Goal: Task Accomplishment & Management: Manage account settings

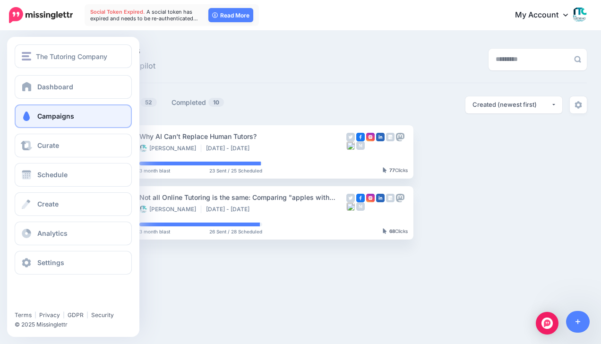
click at [57, 114] on span "Campaigns" at bounding box center [55, 116] width 37 height 8
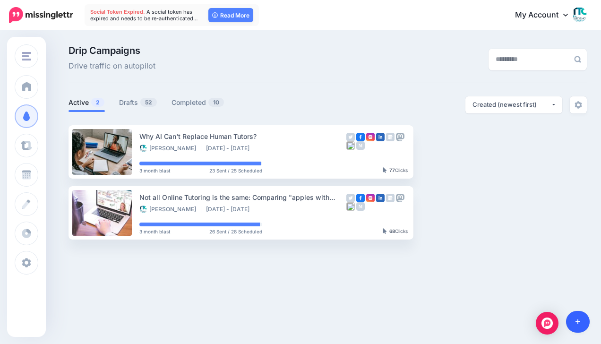
click at [577, 317] on link at bounding box center [578, 322] width 24 height 22
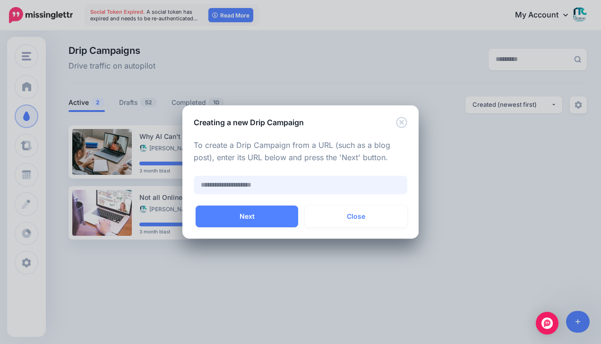
click at [314, 186] on input "text" at bounding box center [301, 185] width 214 height 18
paste input "**********"
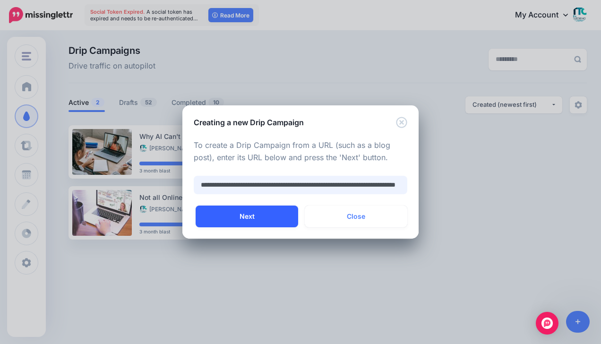
type input "**********"
click at [266, 215] on button "Next" at bounding box center [247, 217] width 103 height 22
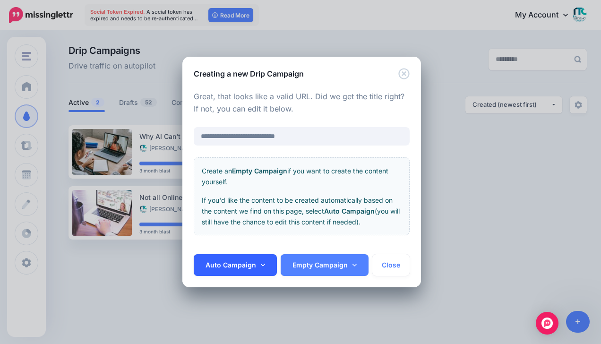
click at [255, 264] on link "Auto Campaign" at bounding box center [235, 265] width 83 height 22
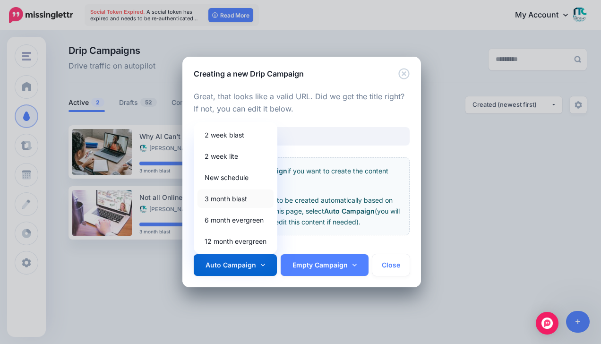
click at [236, 200] on link "3 month blast" at bounding box center [236, 199] width 76 height 18
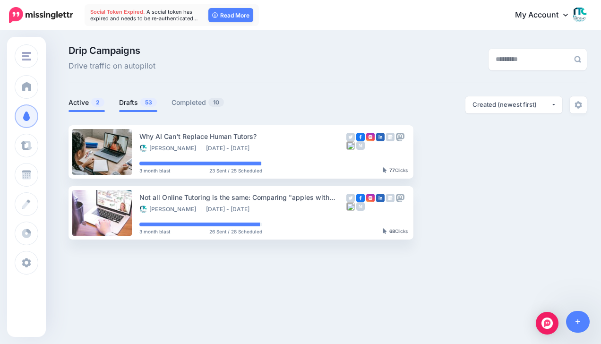
click at [134, 97] on link "Drafts 53" at bounding box center [138, 102] width 38 height 11
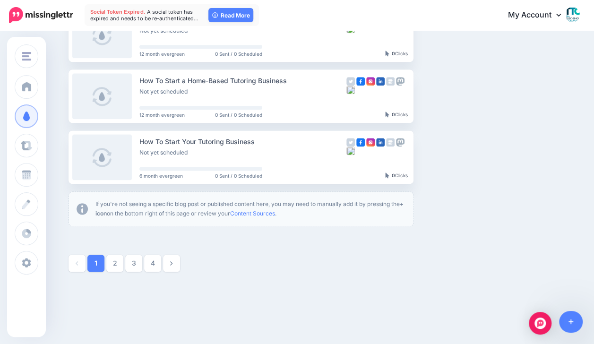
scroll to position [542, 0]
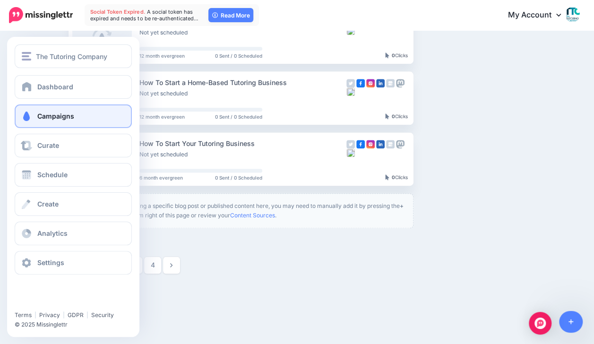
click at [21, 116] on span at bounding box center [26, 116] width 12 height 9
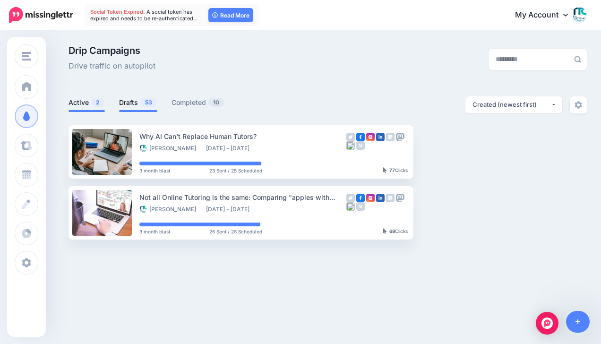
click at [144, 106] on span "53" at bounding box center [148, 102] width 17 height 9
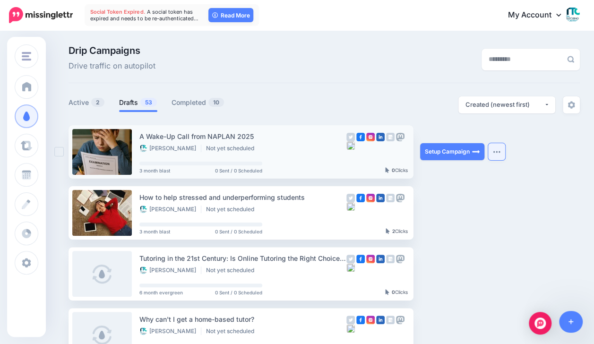
click at [494, 155] on button "button" at bounding box center [496, 151] width 17 height 17
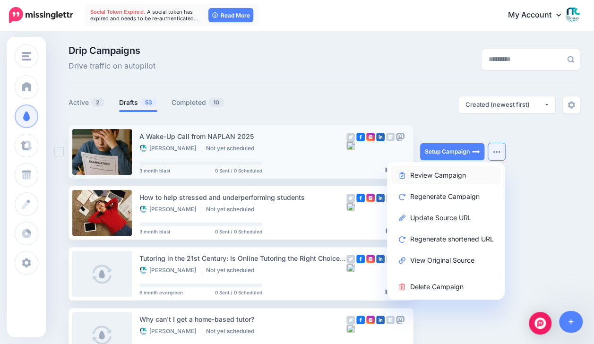
click at [433, 172] on link "Review Campaign" at bounding box center [446, 175] width 110 height 18
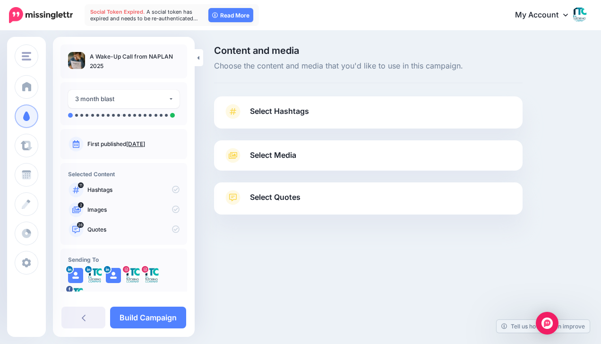
click at [283, 115] on span "Select Hashtags" at bounding box center [279, 111] width 59 height 13
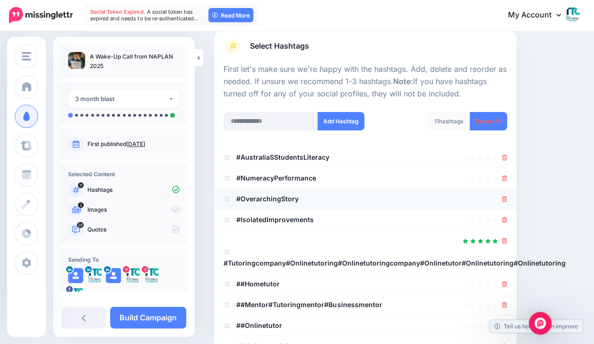
scroll to position [65, 0]
click at [295, 128] on input "text" at bounding box center [271, 121] width 95 height 18
type input "*******"
click at [336, 125] on button "Add Hashtag" at bounding box center [341, 121] width 47 height 18
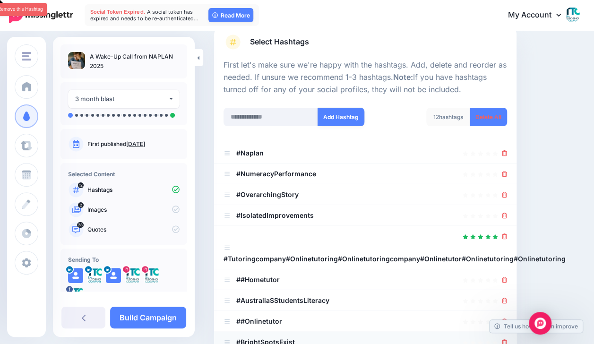
scroll to position [88, 0]
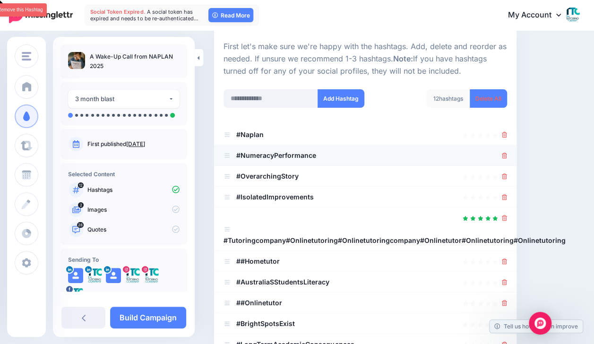
click at [507, 153] on icon at bounding box center [504, 156] width 5 height 6
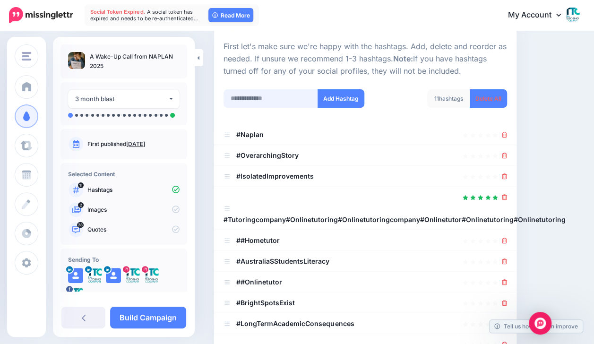
click at [253, 99] on input "text" at bounding box center [271, 98] width 95 height 18
type input "**********"
click at [340, 98] on button "Add Hashtag" at bounding box center [341, 98] width 47 height 18
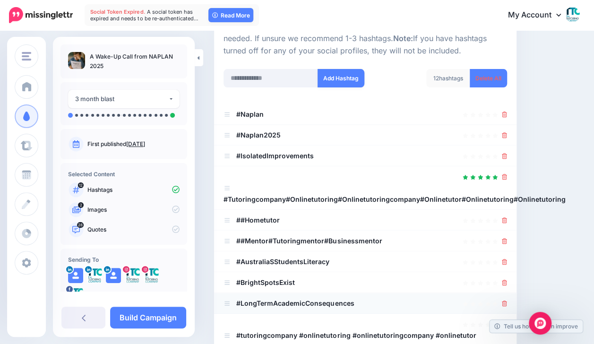
scroll to position [108, 0]
click at [507, 155] on icon at bounding box center [504, 157] width 5 height 6
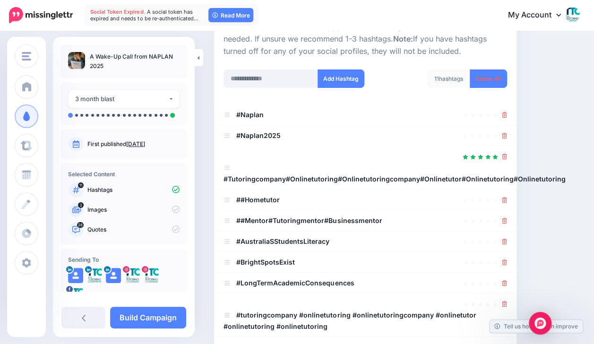
click at [507, 155] on icon at bounding box center [504, 157] width 5 height 6
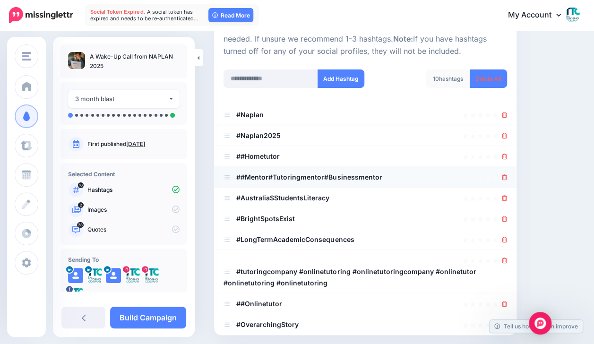
click at [507, 178] on icon at bounding box center [504, 177] width 5 height 6
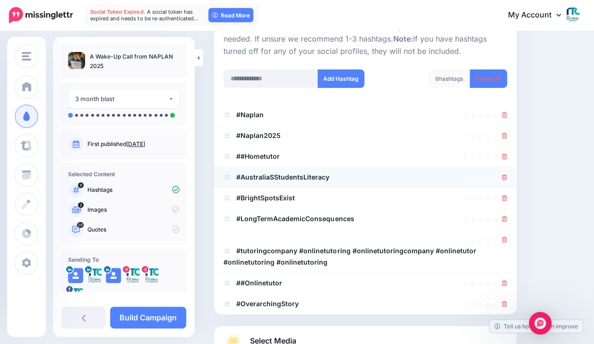
click at [507, 174] on icon at bounding box center [504, 177] width 5 height 6
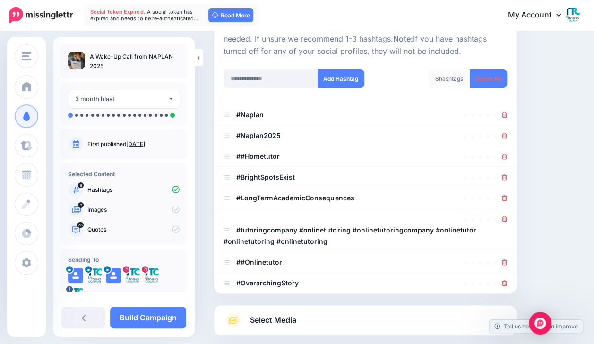
click at [507, 174] on icon at bounding box center [504, 177] width 5 height 6
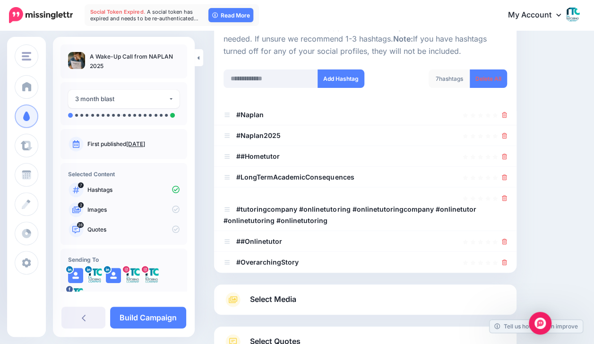
click at [507, 174] on icon at bounding box center [504, 177] width 5 height 6
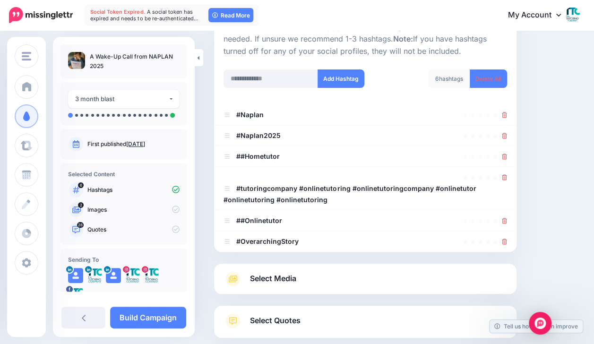
click at [507, 174] on icon at bounding box center [504, 177] width 5 height 6
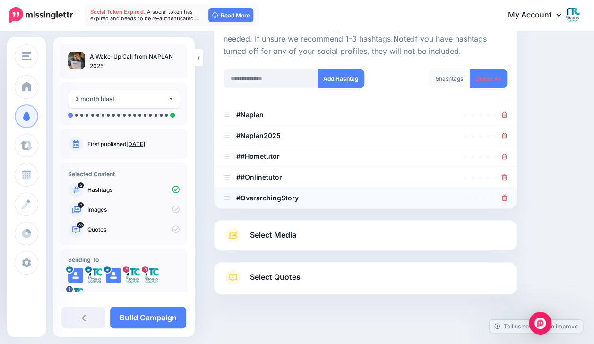
click at [507, 196] on icon at bounding box center [504, 198] width 5 height 6
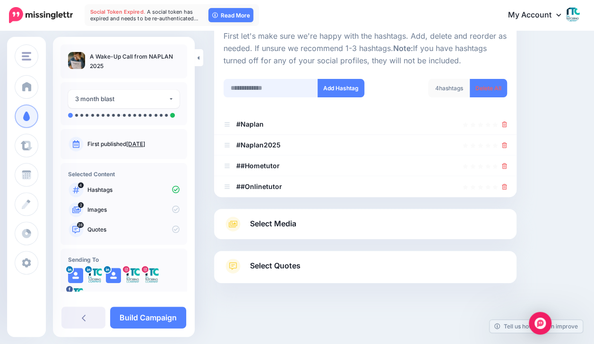
click at [280, 87] on input "text" at bounding box center [271, 88] width 95 height 18
type input "*********"
click at [341, 91] on button "Add Hashtag" at bounding box center [341, 88] width 47 height 18
click at [255, 87] on input "text" at bounding box center [271, 88] width 95 height 18
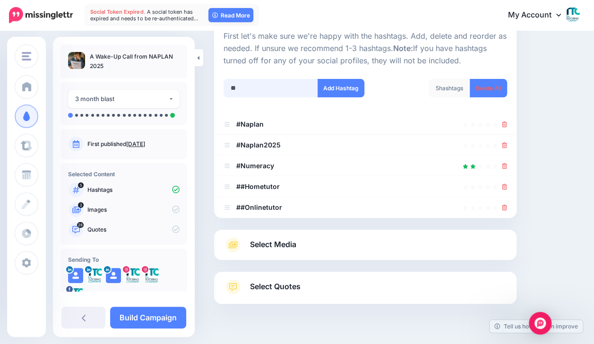
scroll to position [119, 0]
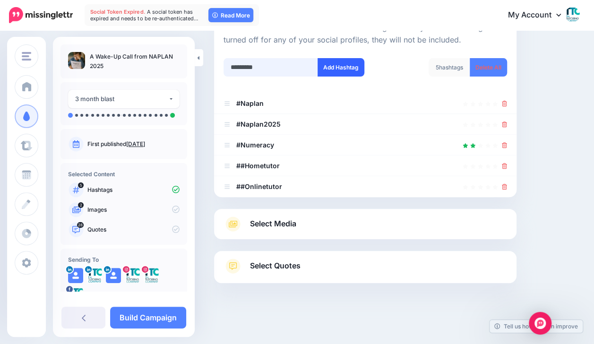
type input "*********"
click at [336, 68] on button "Add Hashtag" at bounding box center [341, 67] width 47 height 18
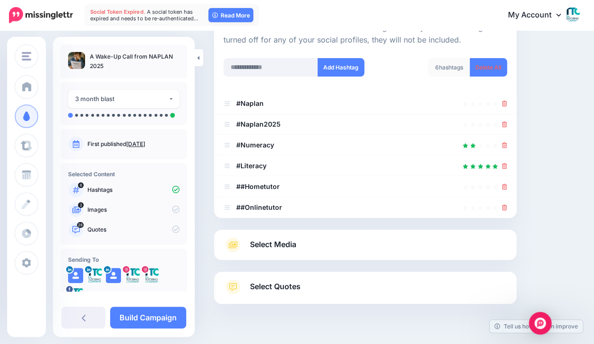
scroll to position [140, 0]
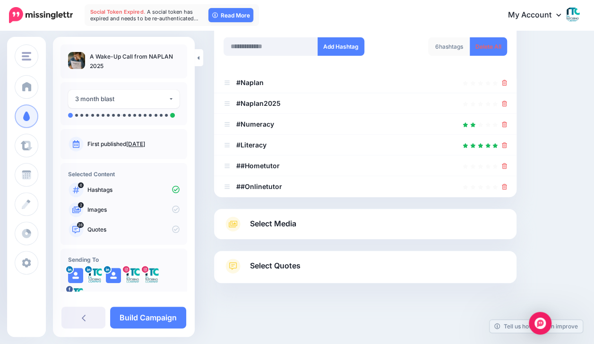
click at [278, 66] on div "Add Hashtag" at bounding box center [290, 52] width 149 height 30
click at [263, 48] on input "text" at bounding box center [271, 46] width 95 height 18
type input "**********"
drag, startPoint x: 285, startPoint y: 45, endPoint x: 179, endPoint y: 46, distance: 105.9
click at [179, 46] on div "The Tutoring Company The Tutoring Company Add Workspace Dashboard Campaigns Cur…" at bounding box center [297, 118] width 594 height 453
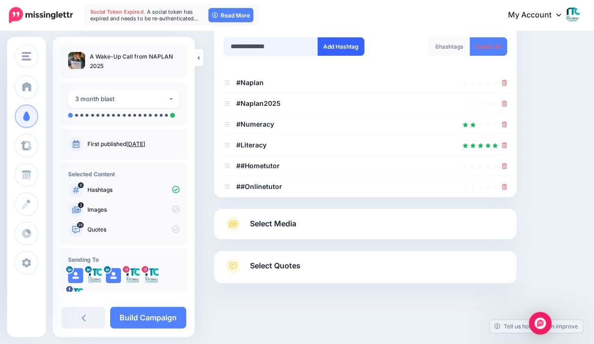
type input "**********"
click at [344, 52] on button "Add Hashtag" at bounding box center [341, 46] width 47 height 18
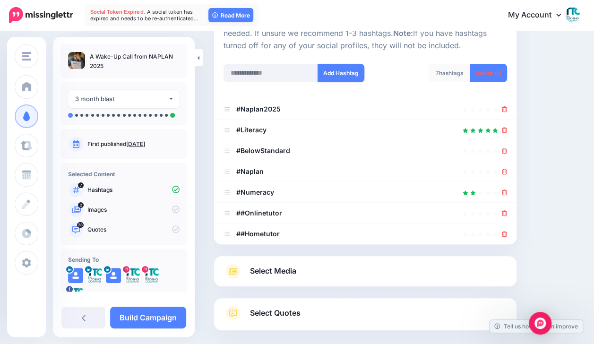
scroll to position [153, 0]
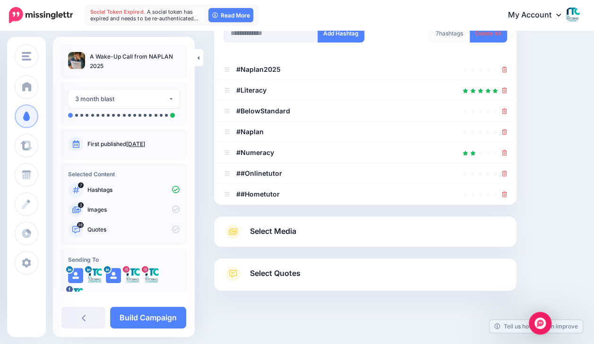
click at [283, 228] on span "Select Media" at bounding box center [273, 231] width 46 height 13
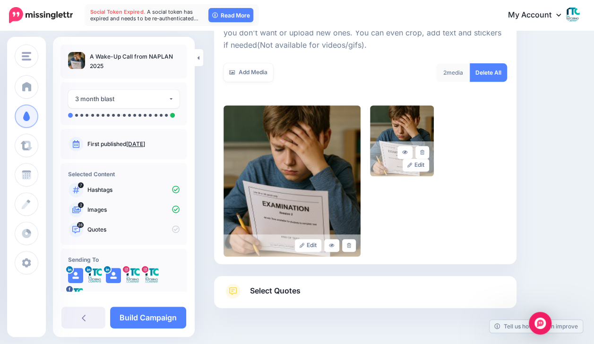
scroll to position [178, 0]
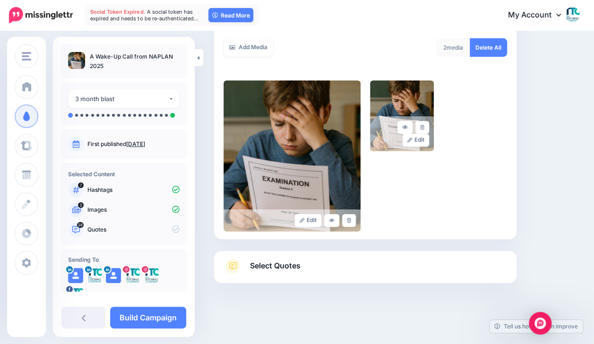
click at [305, 269] on link "Select Quotes" at bounding box center [366, 271] width 284 height 25
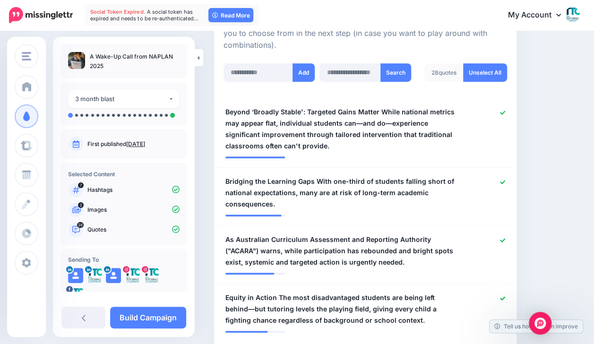
scroll to position [256, 0]
click at [505, 112] on icon at bounding box center [502, 113] width 5 height 4
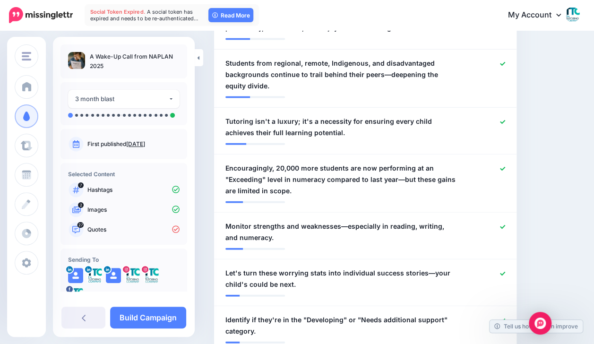
scroll to position [1018, 0]
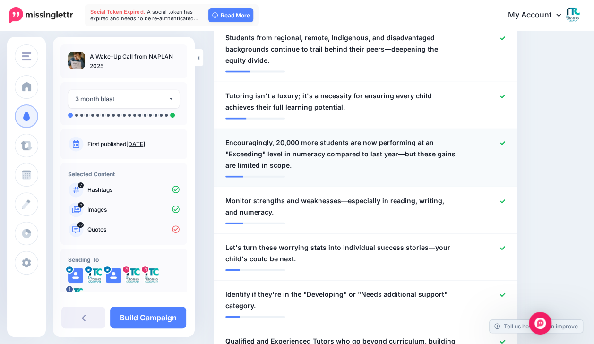
click at [505, 142] on icon at bounding box center [502, 143] width 5 height 4
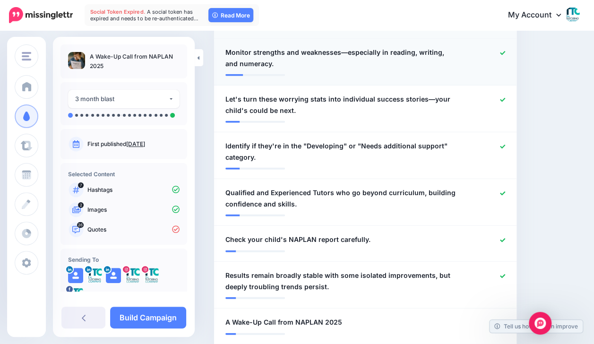
scroll to position [1199, 0]
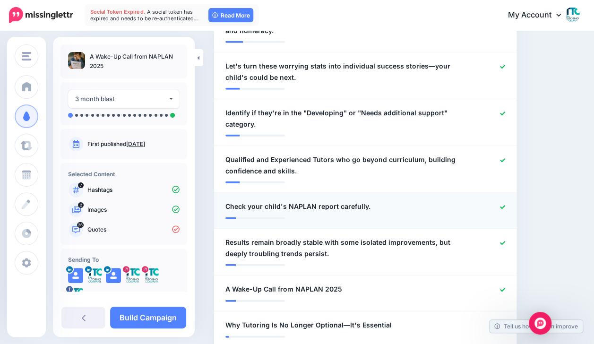
click at [505, 205] on icon at bounding box center [502, 207] width 5 height 5
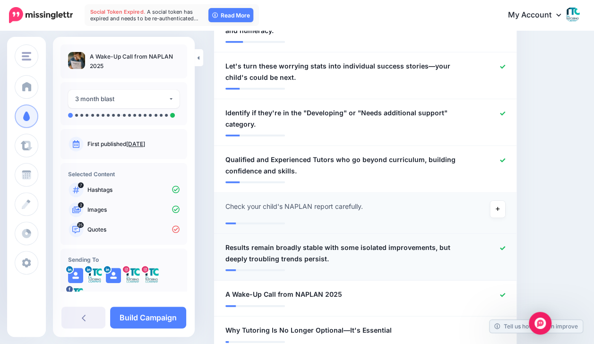
click at [505, 247] on div at bounding box center [487, 253] width 49 height 23
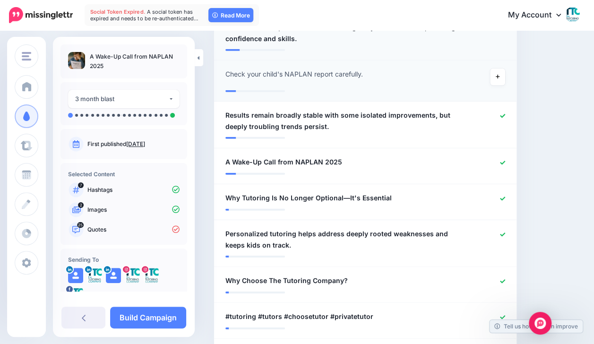
scroll to position [1332, 0]
click at [505, 280] on icon at bounding box center [502, 281] width 5 height 5
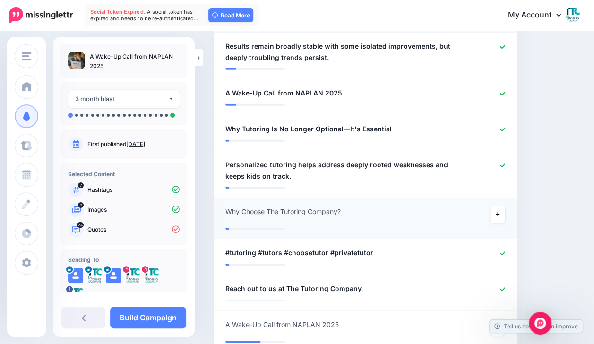
scroll to position [1406, 0]
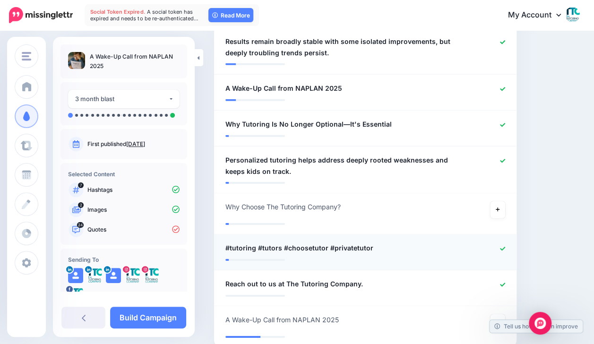
click at [505, 247] on icon at bounding box center [502, 248] width 5 height 5
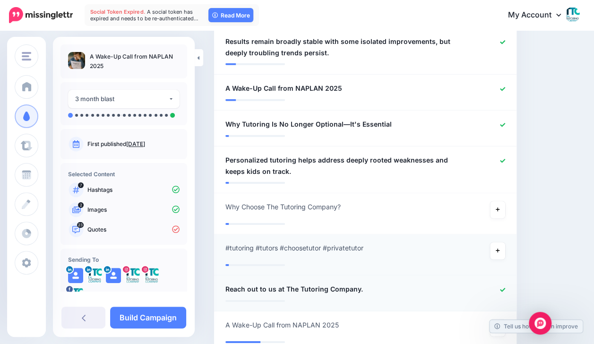
click at [505, 290] on icon at bounding box center [502, 290] width 5 height 4
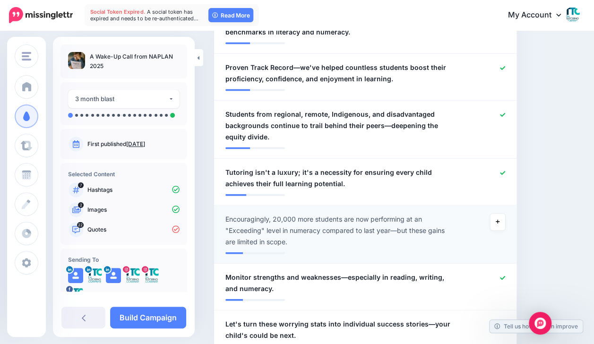
scroll to position [1012, 0]
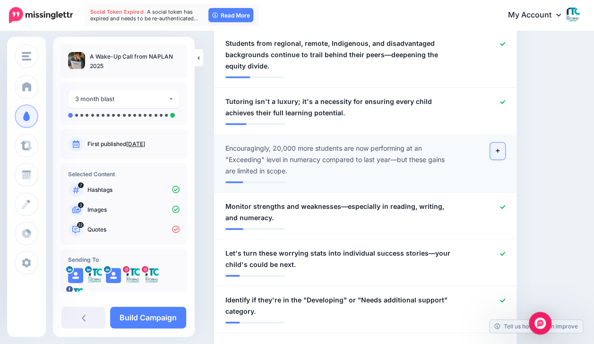
click at [500, 153] on icon at bounding box center [498, 150] width 4 height 5
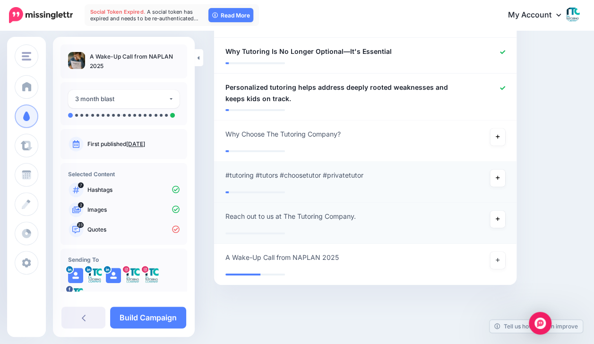
scroll to position [1480, 0]
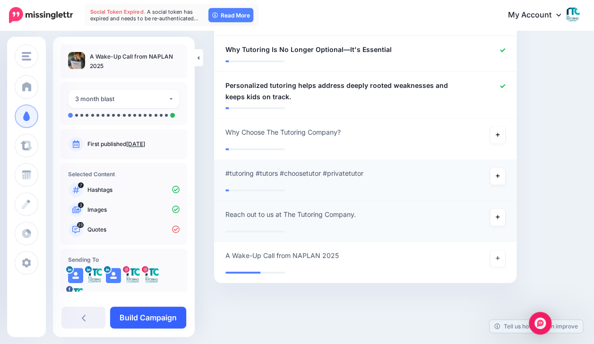
click at [147, 319] on link "Build Campaign" at bounding box center [148, 318] width 76 height 22
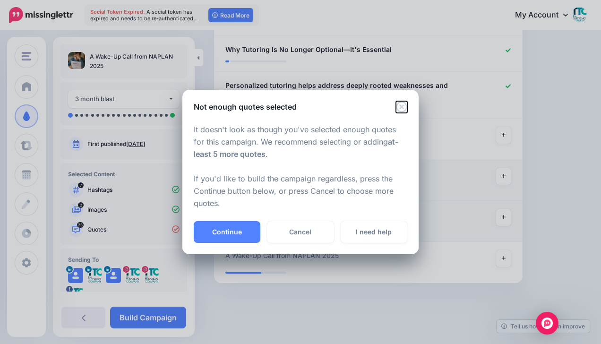
click at [399, 111] on icon "Close" at bounding box center [401, 106] width 11 height 11
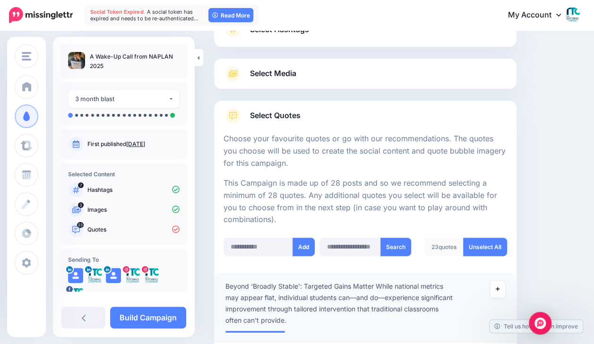
scroll to position [159, 0]
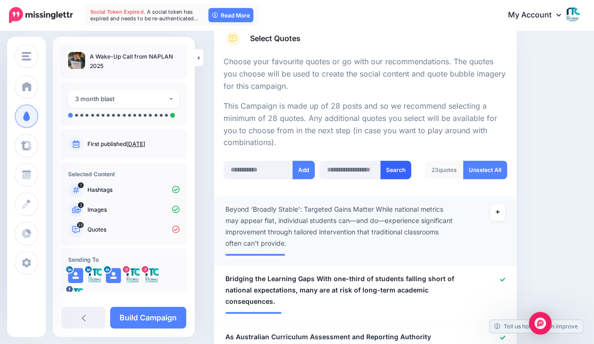
click at [409, 168] on button "Search" at bounding box center [395, 170] width 31 height 18
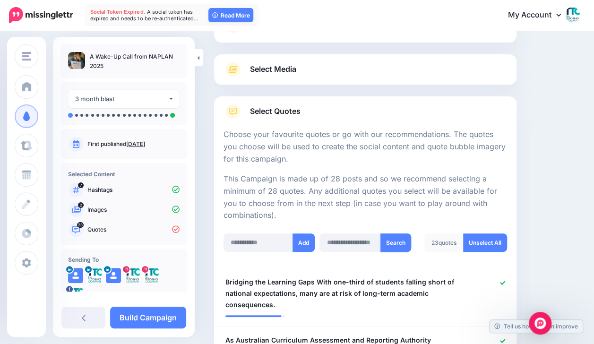
scroll to position [129, 0]
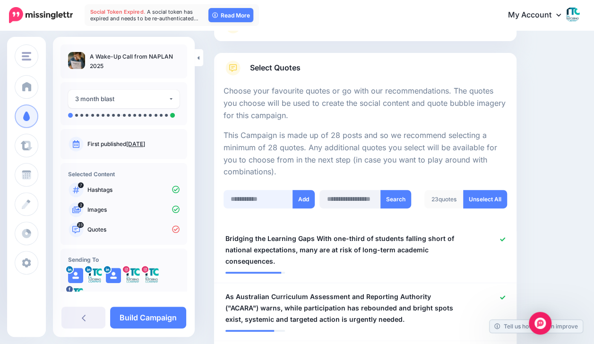
click at [252, 202] on input "text" at bounding box center [258, 199] width 69 height 18
paste input "**********"
drag, startPoint x: 261, startPoint y: 196, endPoint x: 140, endPoint y: 198, distance: 120.5
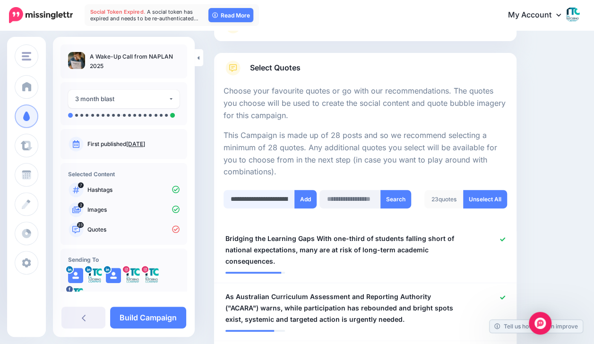
click at [233, 201] on input "**********" at bounding box center [259, 199] width 71 height 18
type input "**********"
click at [310, 203] on button "Add" at bounding box center [305, 199] width 22 height 18
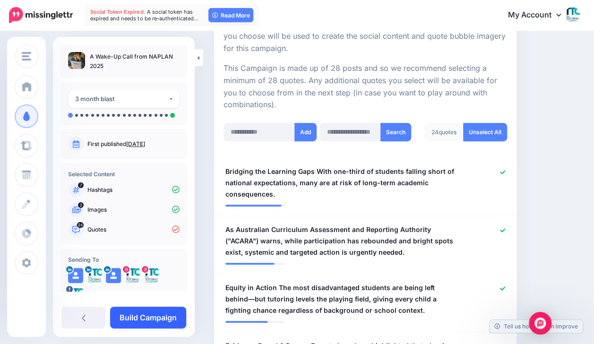
scroll to position [354, 0]
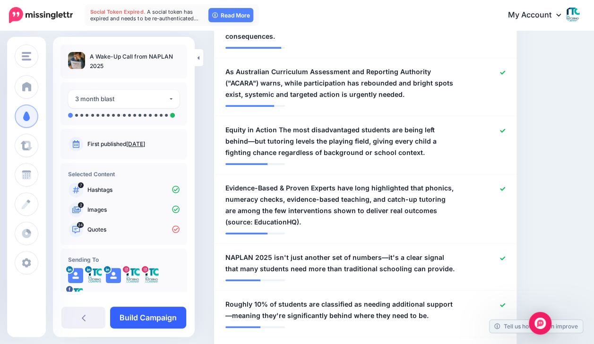
click at [143, 323] on link "Build Campaign" at bounding box center [148, 318] width 76 height 22
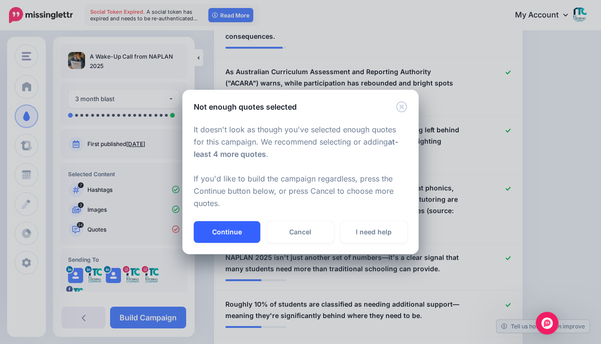
click at [227, 234] on button "Continue" at bounding box center [227, 232] width 67 height 22
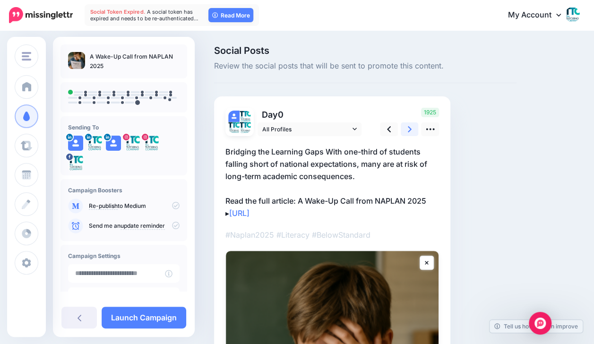
click at [409, 133] on icon at bounding box center [410, 129] width 4 height 10
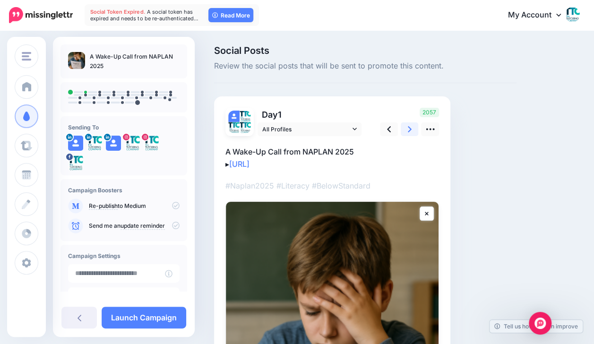
click at [409, 133] on icon at bounding box center [410, 129] width 4 height 10
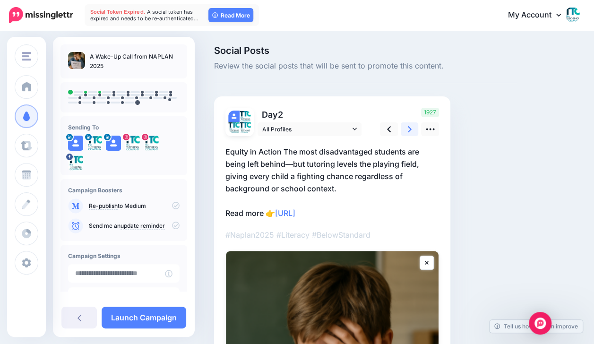
click at [409, 133] on icon at bounding box center [410, 129] width 4 height 10
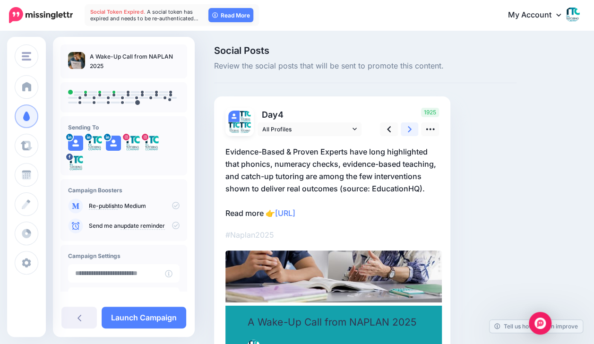
click at [409, 133] on icon at bounding box center [410, 129] width 4 height 10
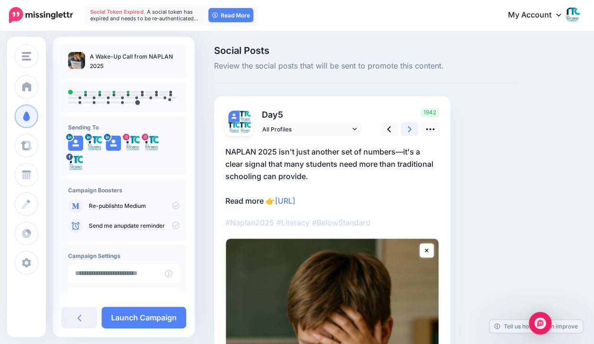
click at [409, 133] on icon at bounding box center [410, 129] width 4 height 10
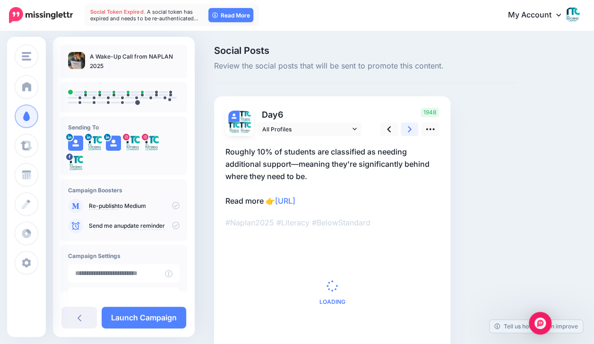
click at [409, 133] on icon at bounding box center [410, 129] width 4 height 10
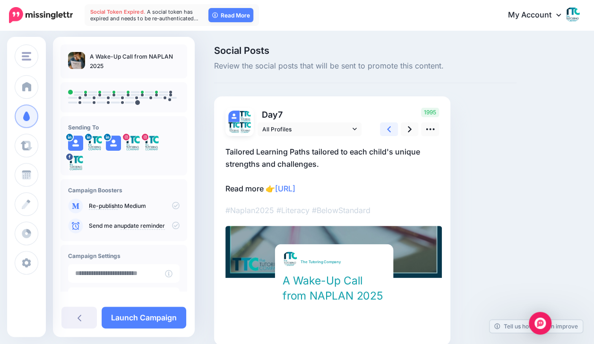
click at [388, 133] on icon at bounding box center [389, 129] width 4 height 10
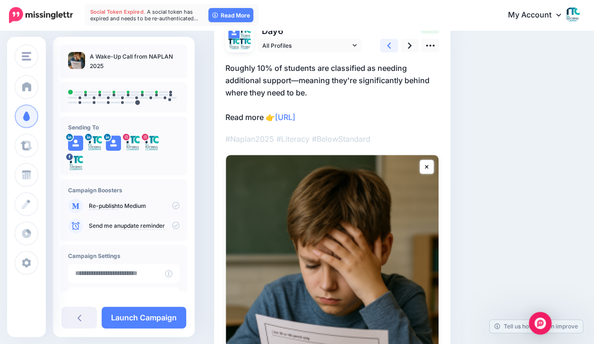
scroll to position [46, 0]
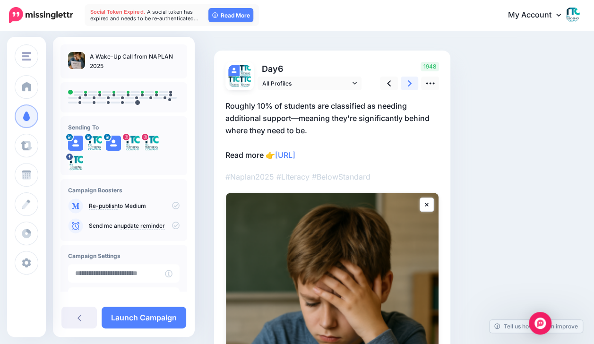
click at [412, 81] on link at bounding box center [410, 84] width 18 height 14
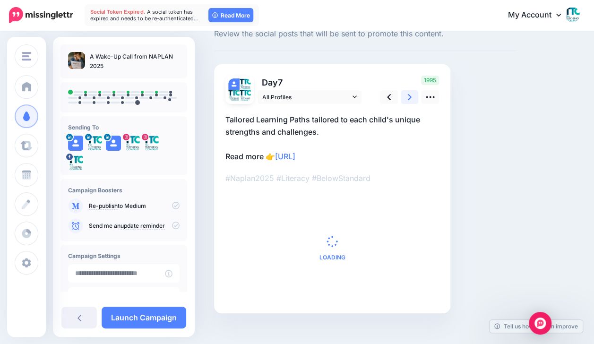
scroll to position [31, 0]
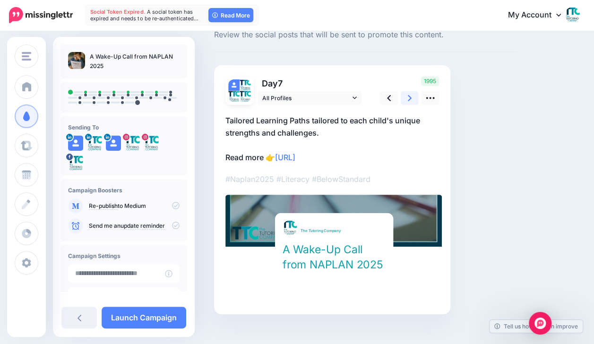
click at [415, 97] on link at bounding box center [410, 98] width 18 height 14
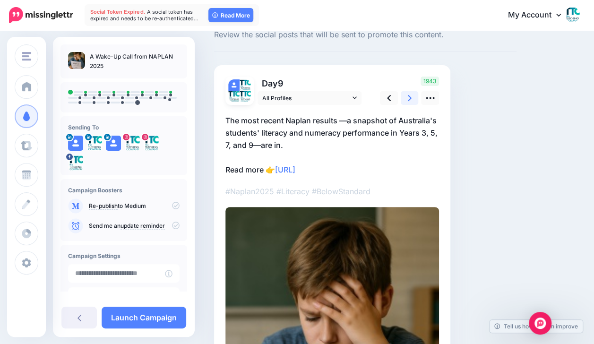
scroll to position [0, 0]
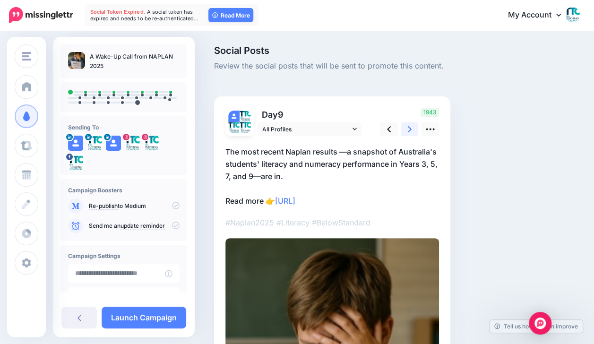
click at [411, 129] on link at bounding box center [410, 129] width 18 height 14
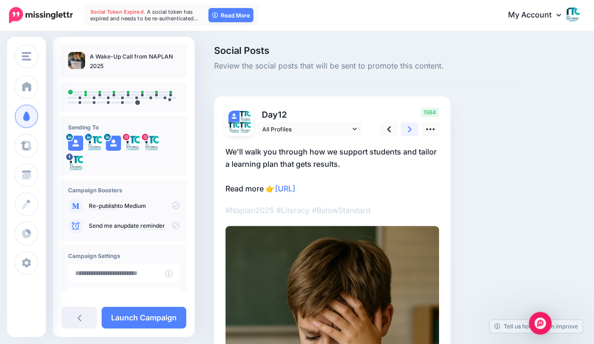
click at [411, 129] on link at bounding box center [410, 129] width 18 height 14
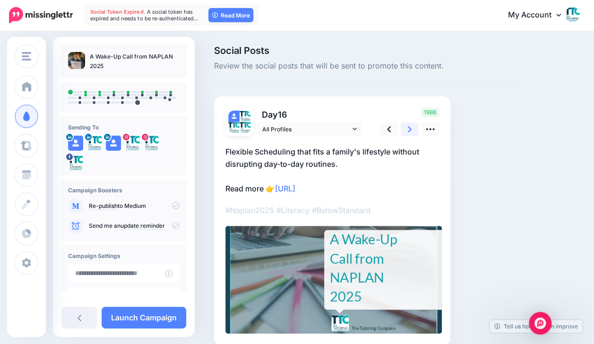
click at [411, 129] on link at bounding box center [410, 129] width 18 height 14
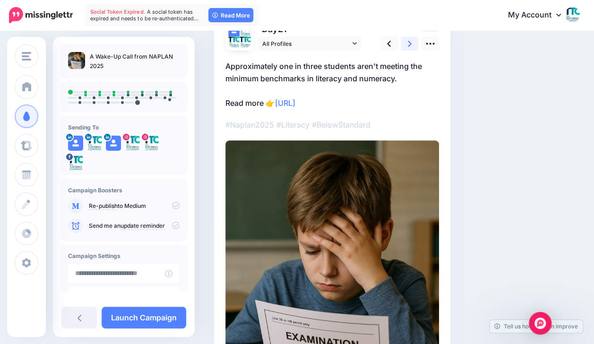
scroll to position [86, 0]
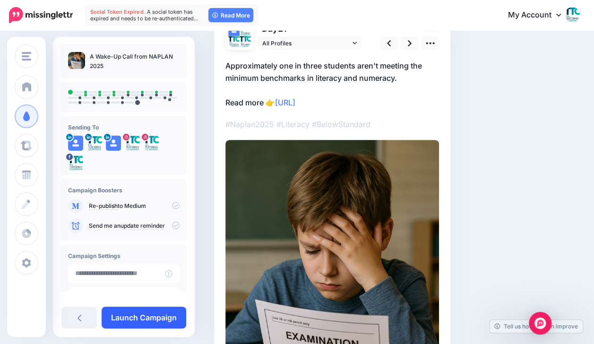
click at [170, 314] on link "Launch Campaign" at bounding box center [144, 318] width 85 height 22
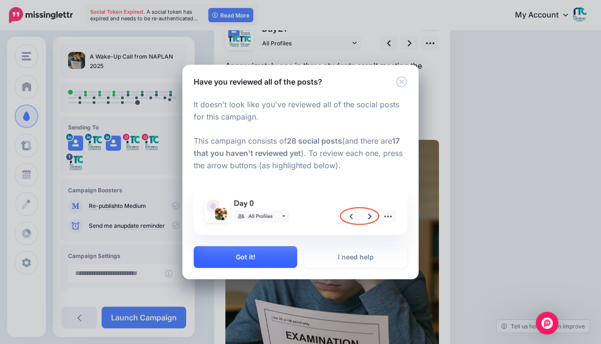
click at [241, 258] on button "Got it!" at bounding box center [245, 257] width 103 height 22
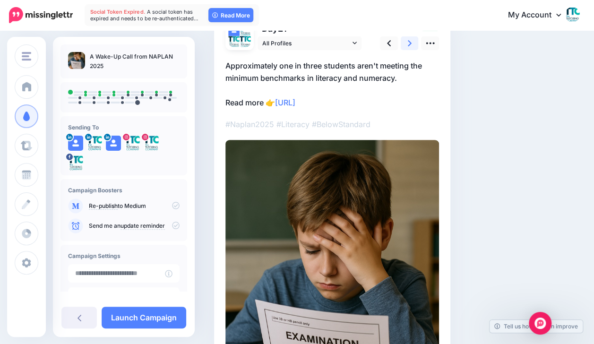
click at [409, 45] on icon at bounding box center [410, 43] width 4 height 6
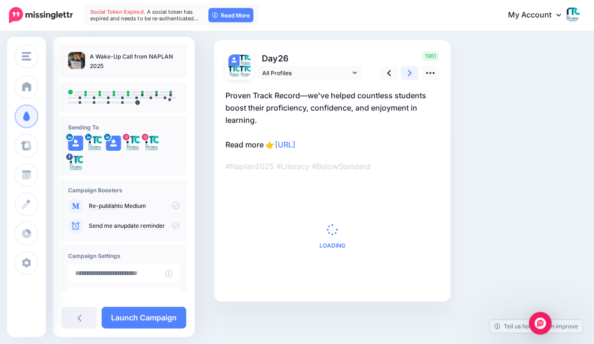
scroll to position [56, 0]
click at [413, 73] on link at bounding box center [410, 74] width 18 height 14
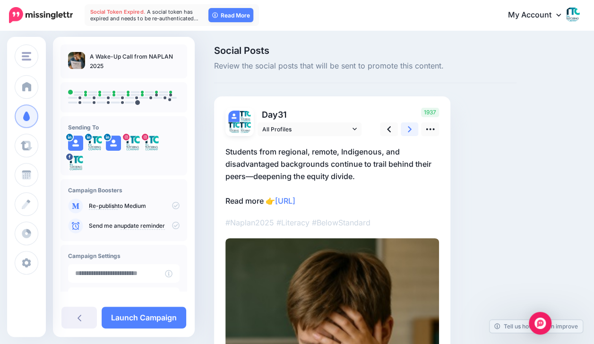
click at [410, 126] on icon at bounding box center [410, 129] width 4 height 10
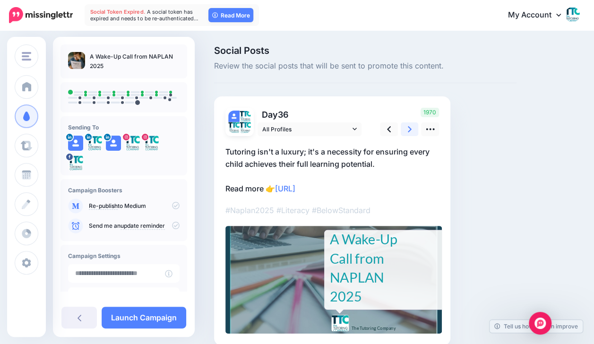
click at [410, 126] on icon at bounding box center [410, 129] width 4 height 10
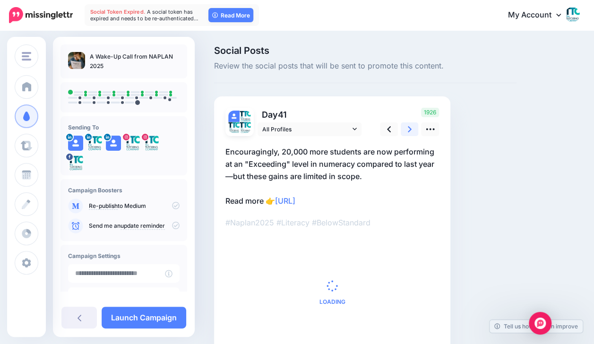
click at [410, 126] on icon at bounding box center [410, 129] width 4 height 10
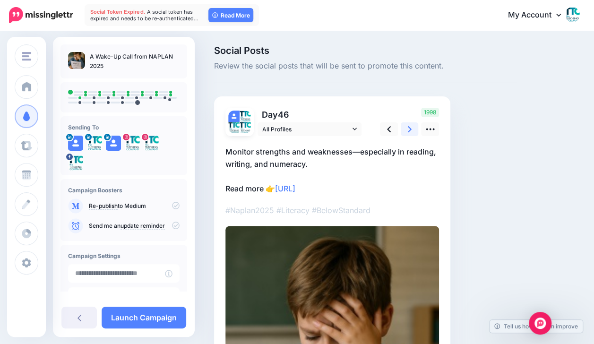
click at [410, 126] on icon at bounding box center [410, 129] width 4 height 10
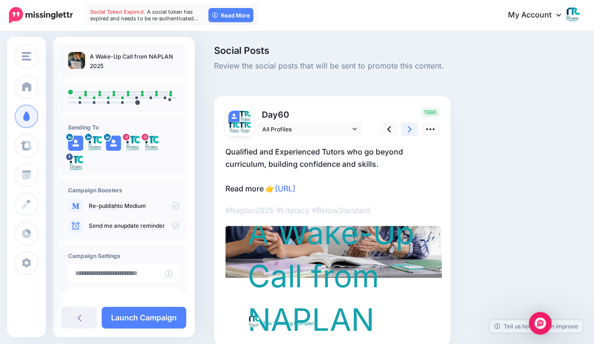
click at [410, 126] on icon at bounding box center [410, 129] width 4 height 10
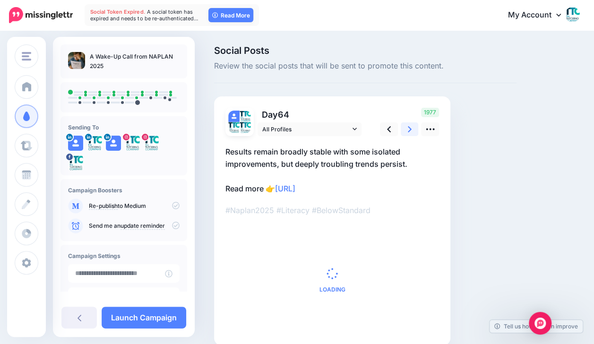
click at [410, 126] on icon at bounding box center [410, 129] width 4 height 10
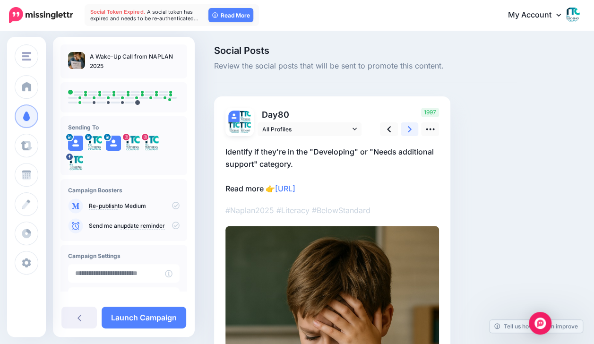
click at [410, 126] on icon at bounding box center [410, 129] width 4 height 10
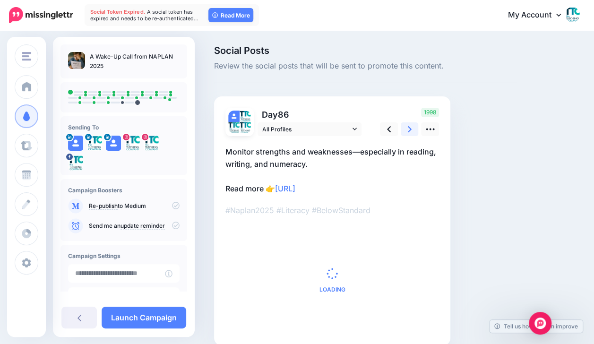
click at [410, 126] on icon at bounding box center [410, 129] width 4 height 10
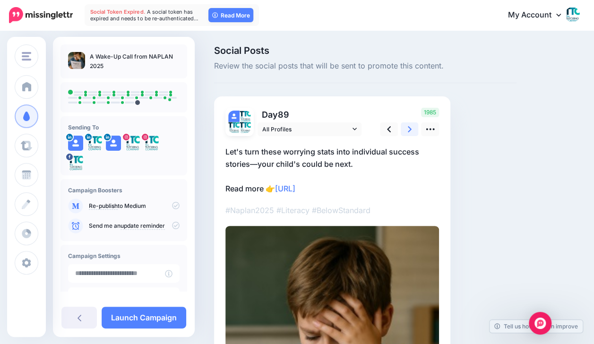
click at [410, 126] on icon at bounding box center [410, 129] width 4 height 10
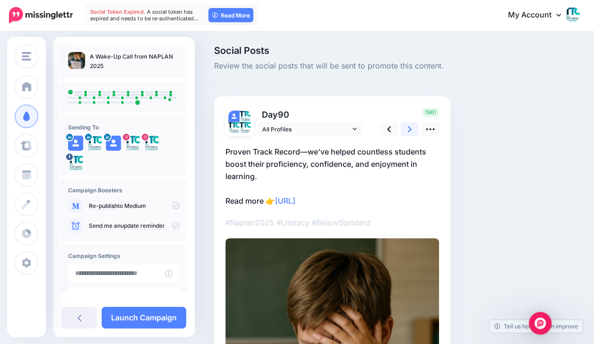
click at [410, 126] on icon at bounding box center [410, 129] width 4 height 10
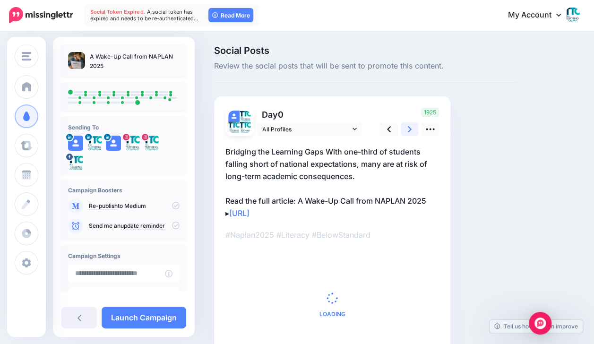
click at [410, 126] on icon at bounding box center [410, 129] width 4 height 10
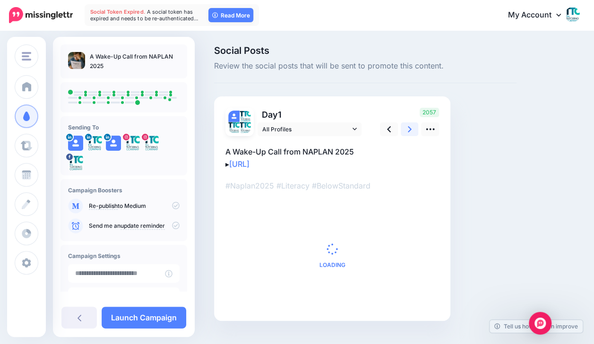
click at [410, 126] on icon at bounding box center [410, 129] width 4 height 10
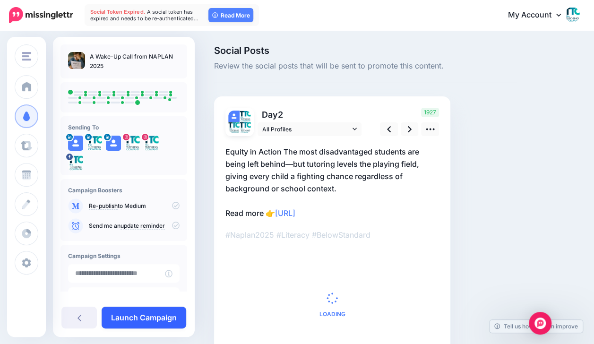
click at [170, 308] on link "Launch Campaign" at bounding box center [144, 318] width 85 height 22
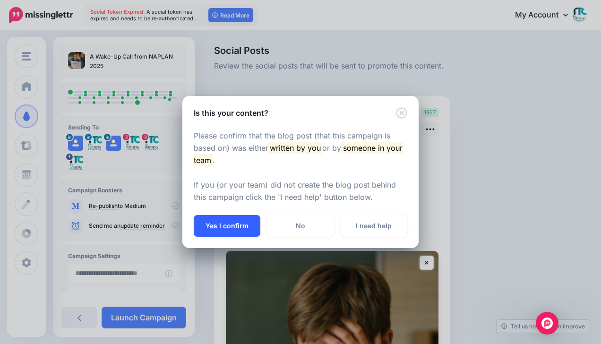
click at [241, 230] on button "Yes I confirm" at bounding box center [227, 226] width 67 height 22
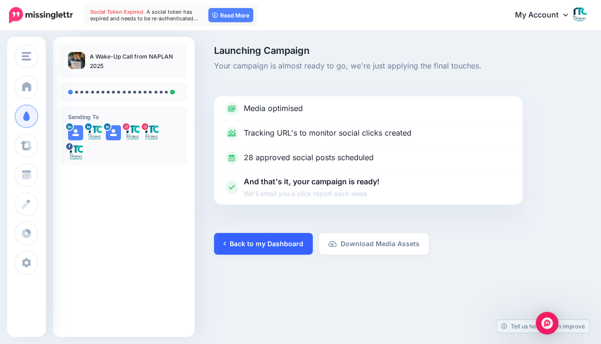
click at [244, 246] on link "Back to my Dashboard" at bounding box center [263, 244] width 99 height 22
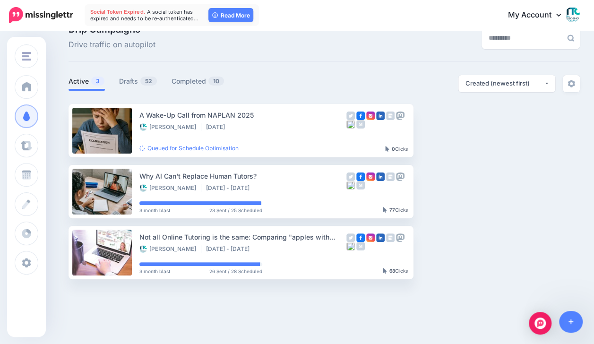
scroll to position [22, 0]
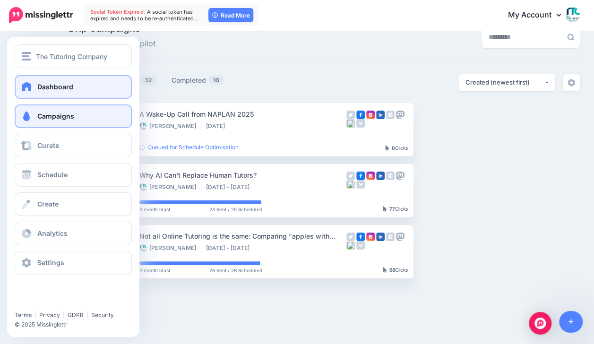
click at [35, 80] on link "Dashboard" at bounding box center [73, 87] width 117 height 24
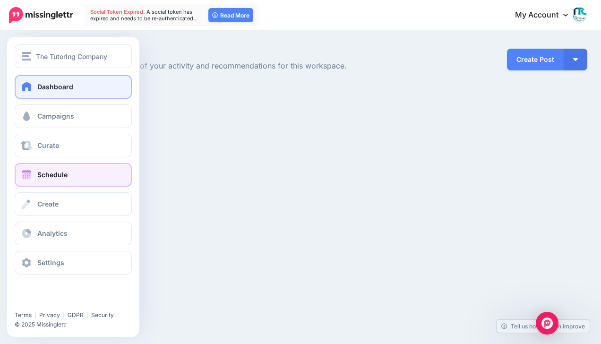
click at [23, 176] on span at bounding box center [26, 174] width 12 height 9
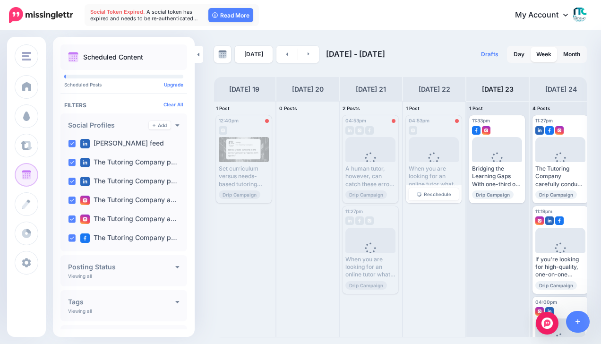
scroll to position [0, 70]
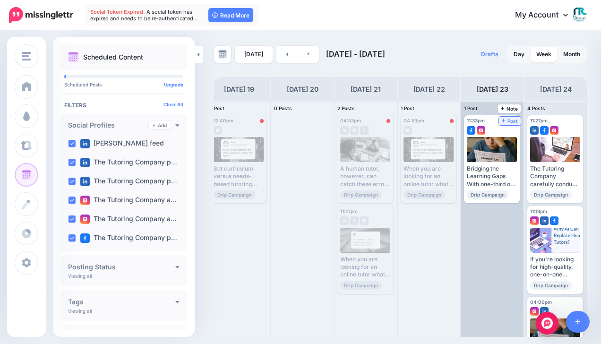
click at [510, 119] on span "Post" at bounding box center [510, 121] width 17 height 5
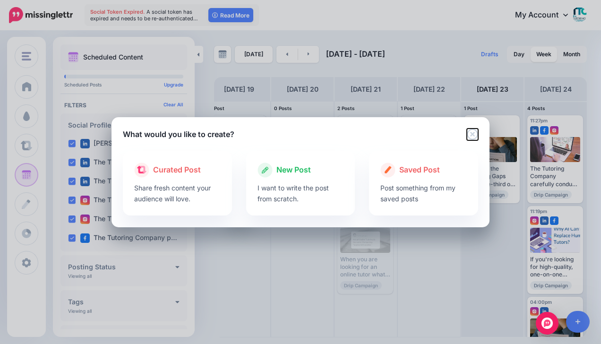
click at [474, 133] on icon "Close" at bounding box center [472, 134] width 11 height 11
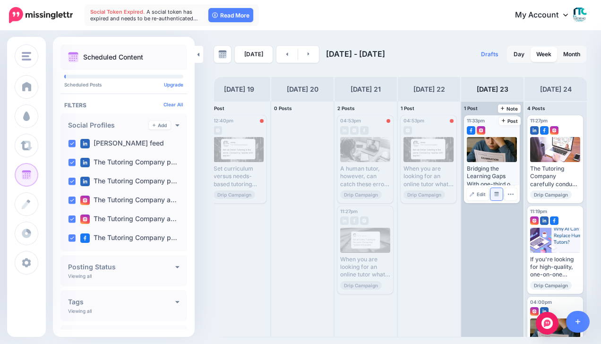
click at [495, 195] on img at bounding box center [496, 194] width 5 height 5
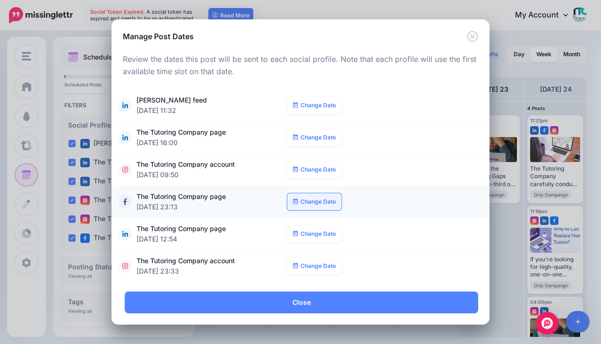
click at [320, 198] on link "Change Date" at bounding box center [314, 201] width 54 height 17
click at [475, 35] on icon "Close" at bounding box center [472, 36] width 11 height 11
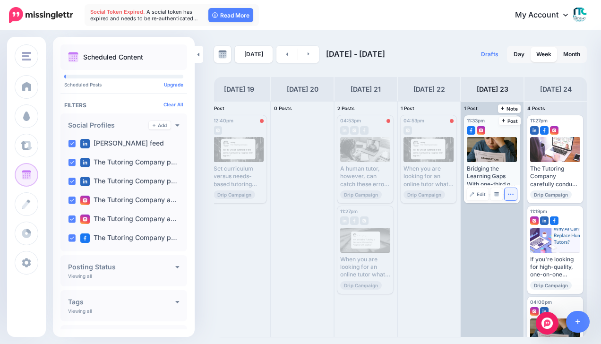
click at [511, 193] on icon "button" at bounding box center [511, 194] width 6 height 6
click at [496, 192] on img at bounding box center [496, 194] width 5 height 5
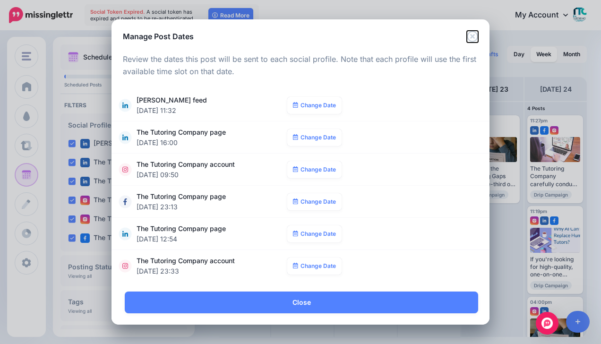
click at [474, 35] on icon "Close" at bounding box center [472, 36] width 11 height 11
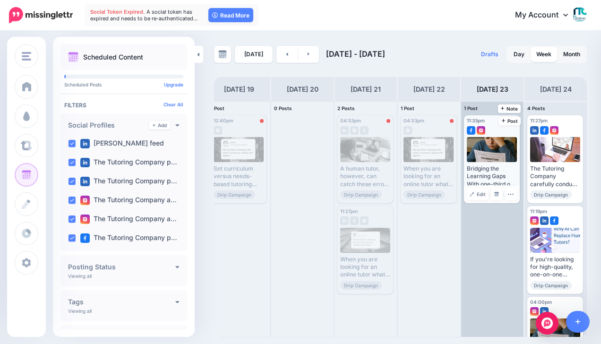
click at [492, 174] on div "Bridging the Learning Gaps With one-third of students falling short of national…" at bounding box center [492, 176] width 50 height 23
click at [495, 194] on img at bounding box center [496, 194] width 5 height 5
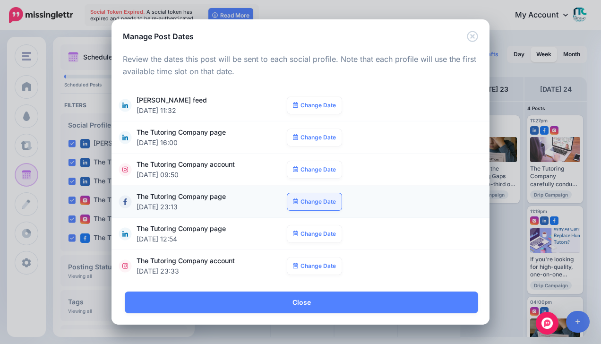
click at [313, 199] on link "Change Date" at bounding box center [314, 201] width 54 height 17
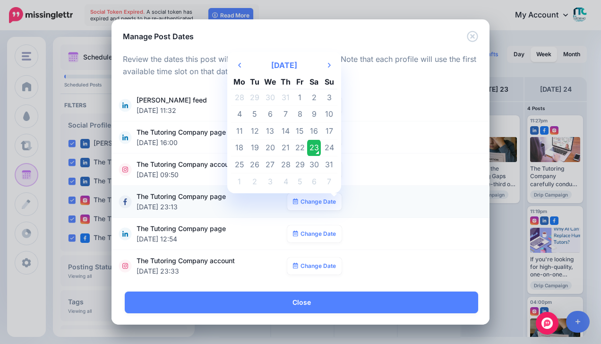
click at [315, 146] on td "23" at bounding box center [314, 147] width 14 height 17
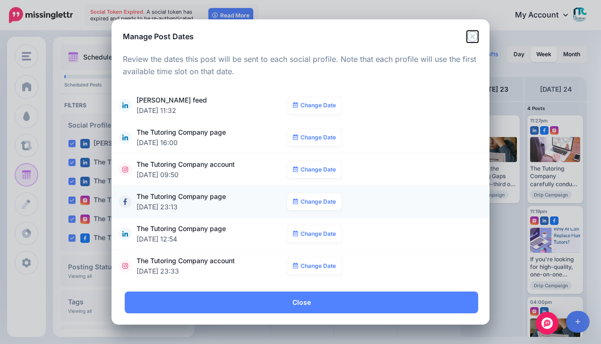
click at [469, 33] on icon "Close" at bounding box center [472, 36] width 11 height 11
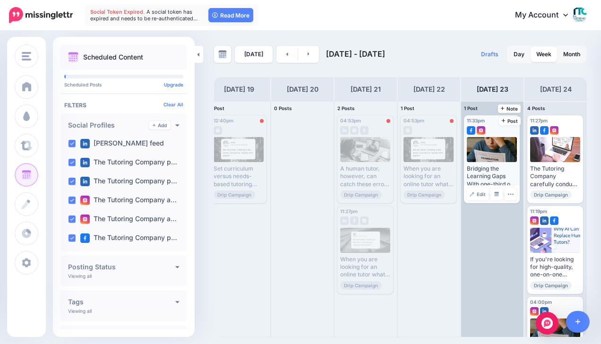
click at [475, 118] on span "11:33pm" at bounding box center [476, 121] width 18 height 6
click at [513, 198] on button "button" at bounding box center [511, 194] width 12 height 12
click at [498, 275] on div "11:33pm [DATE] 11:33pm Bridging the Learning Gaps With one-third of students fa…" at bounding box center [492, 219] width 62 height 235
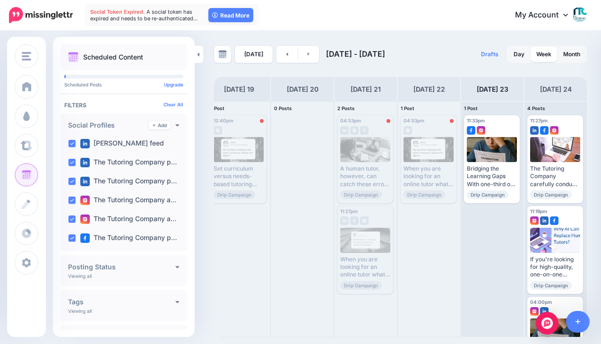
click at [317, 57] on div "[DATE] [DATE] - [DATE]" at bounding box center [307, 54] width 187 height 17
click at [310, 46] on link at bounding box center [308, 54] width 21 height 17
